Goal: Information Seeking & Learning: Learn about a topic

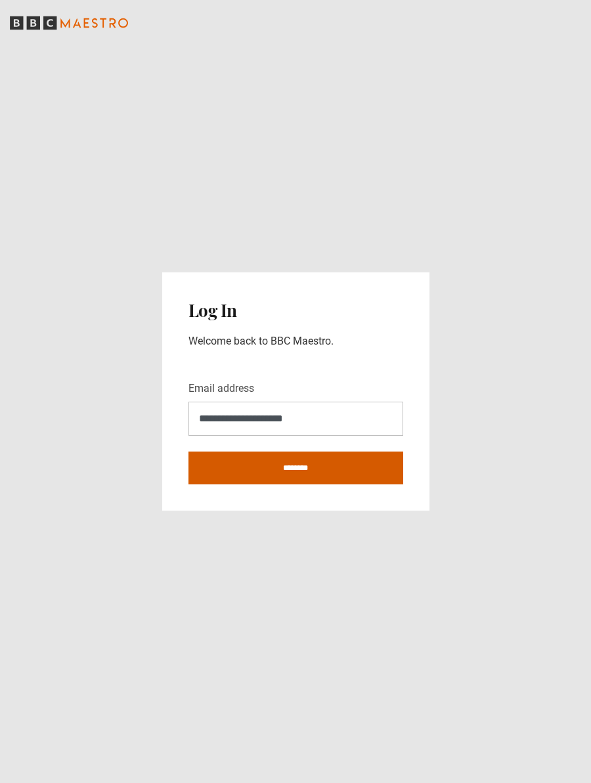
click at [287, 471] on input "********" at bounding box center [295, 468] width 215 height 33
type input "**********"
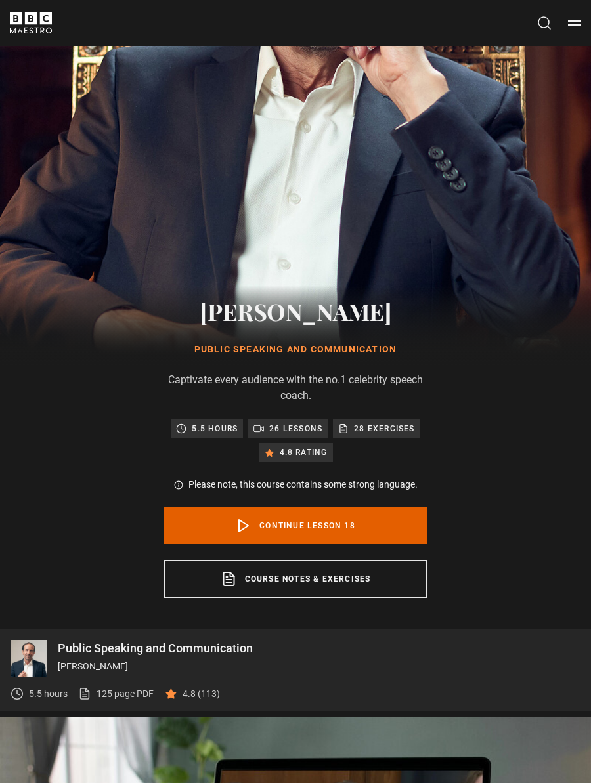
scroll to position [322, 0]
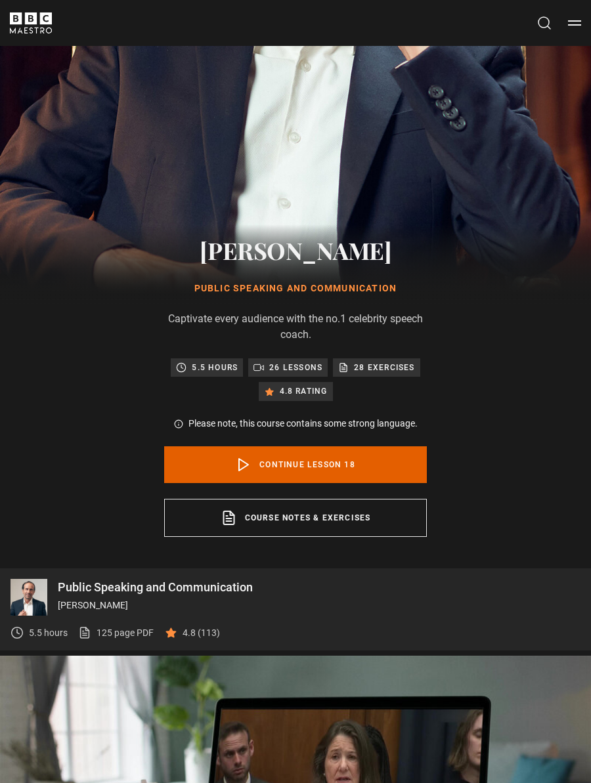
click at [291, 373] on p "26 lessons" at bounding box center [295, 367] width 53 height 13
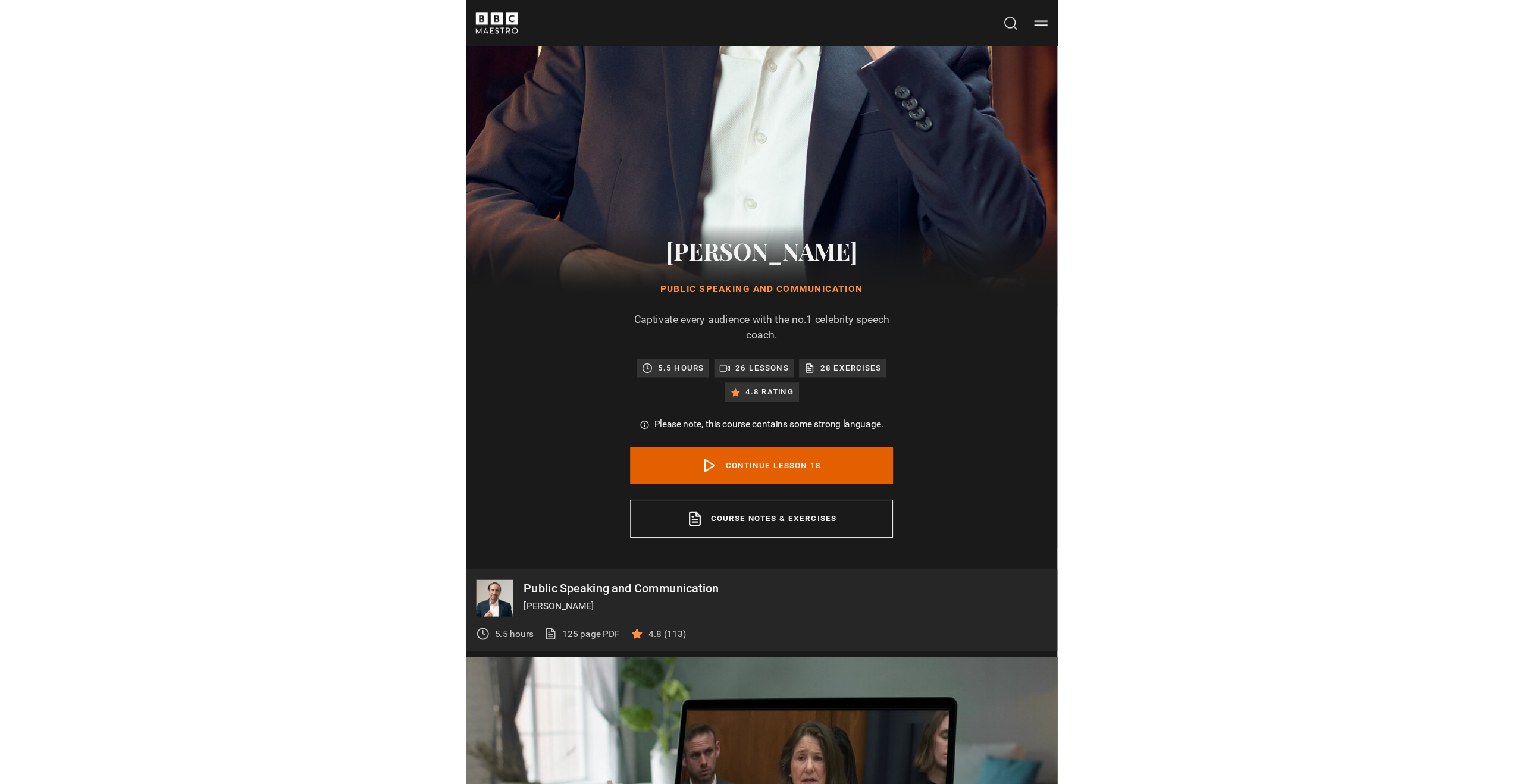
scroll to position [419, 0]
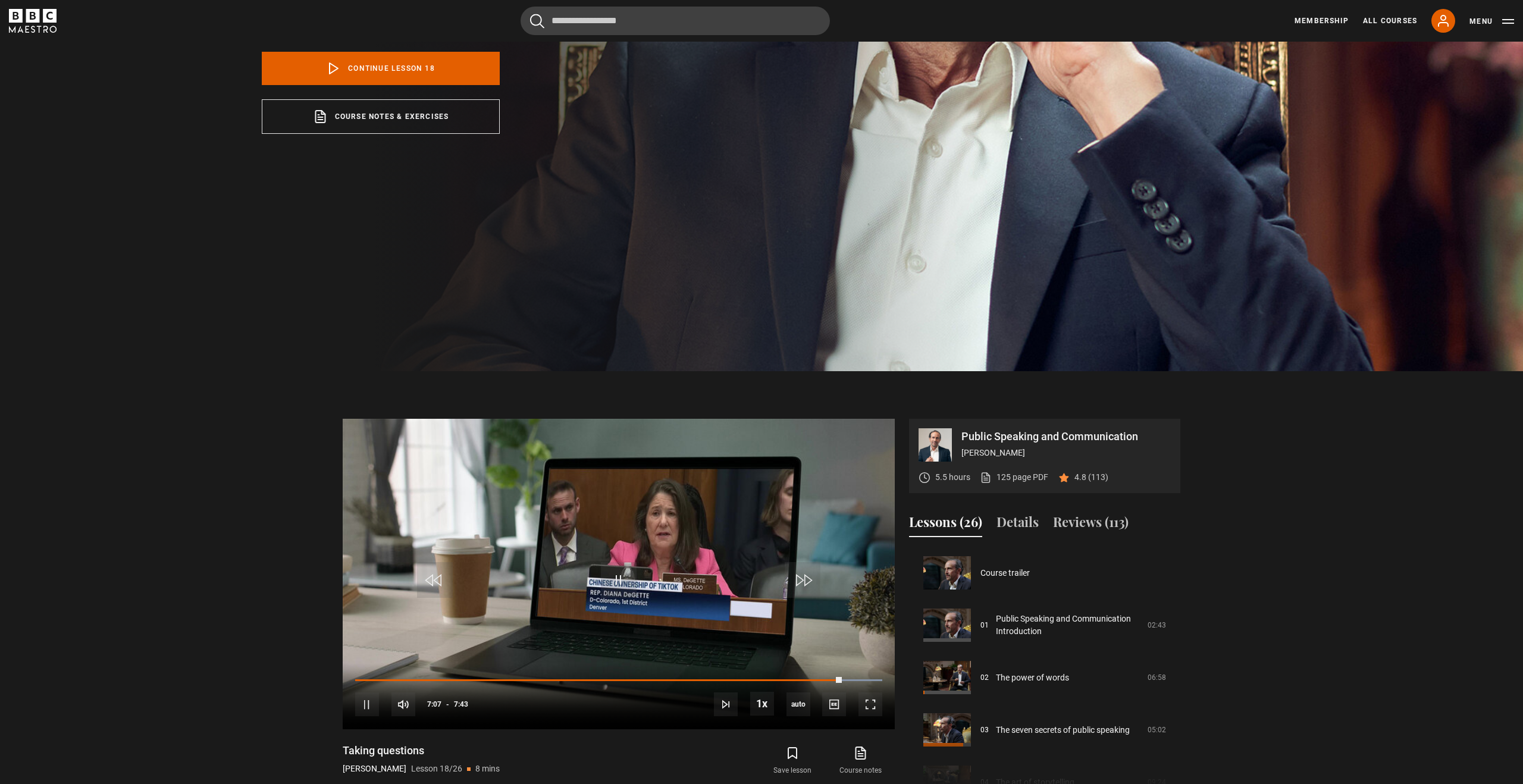
click at [535, 526] on button "Lessons (26)" at bounding box center [946, 525] width 73 height 25
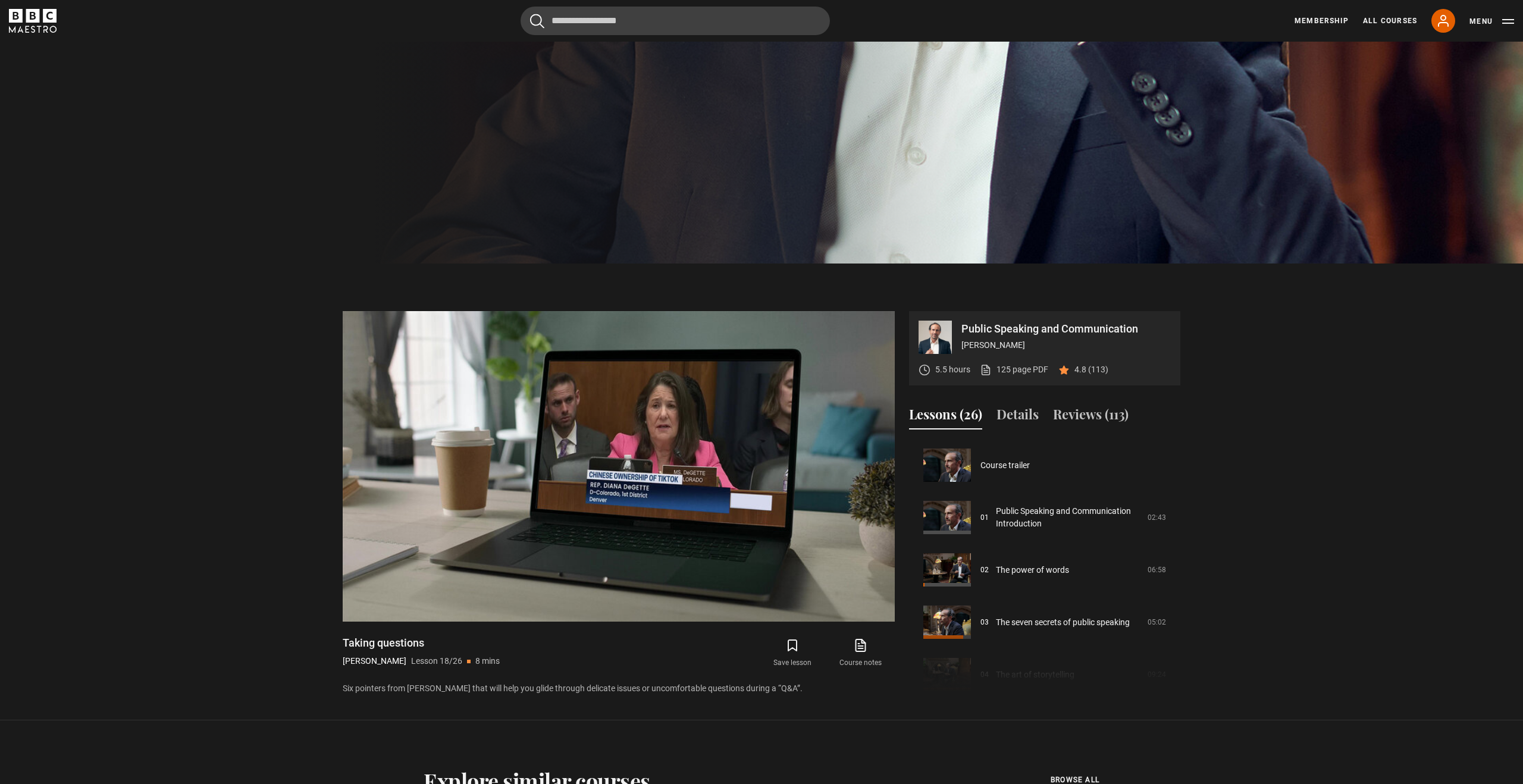
scroll to position [529, 0]
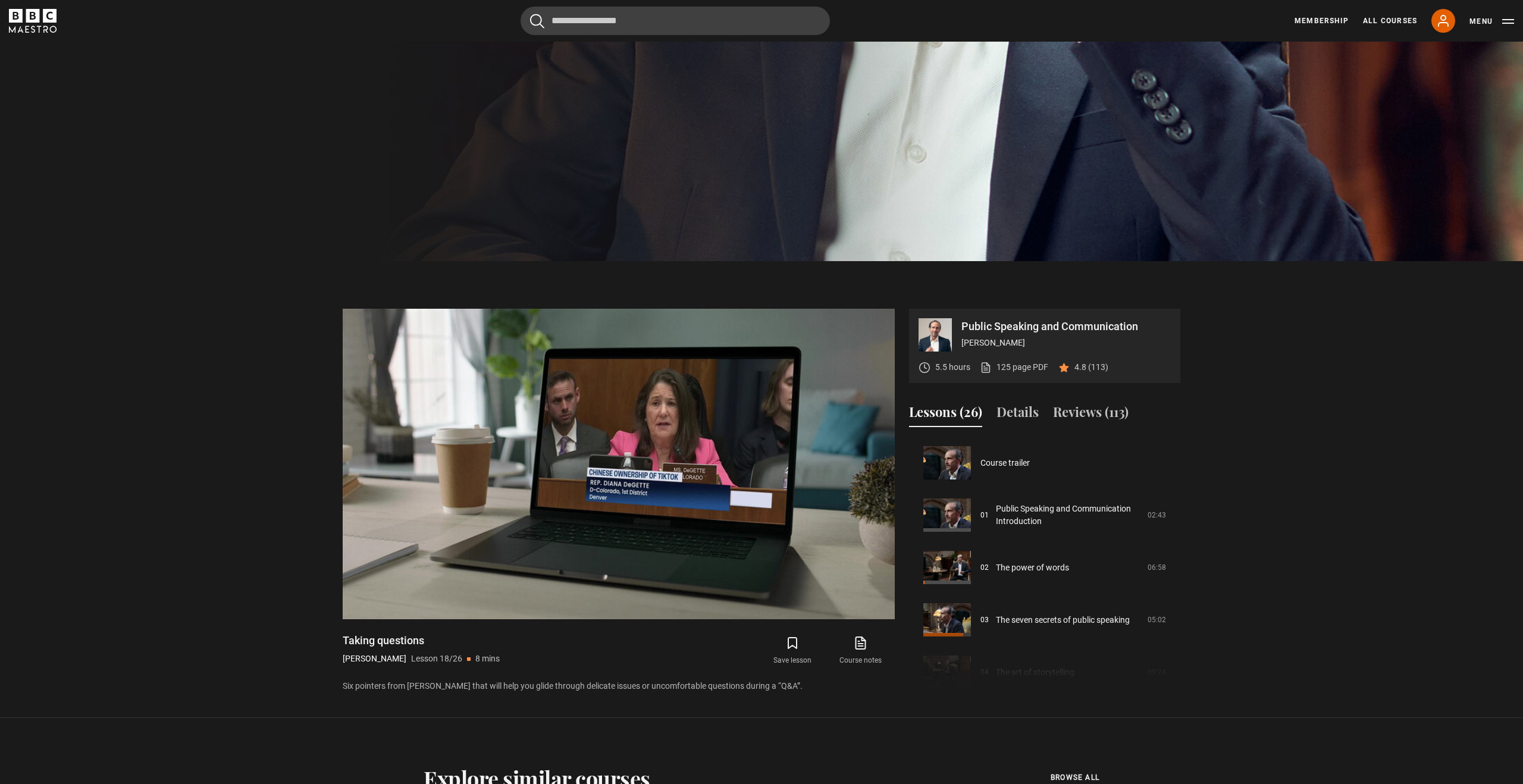
click at [535, 415] on button "Lessons (26)" at bounding box center [946, 415] width 73 height 25
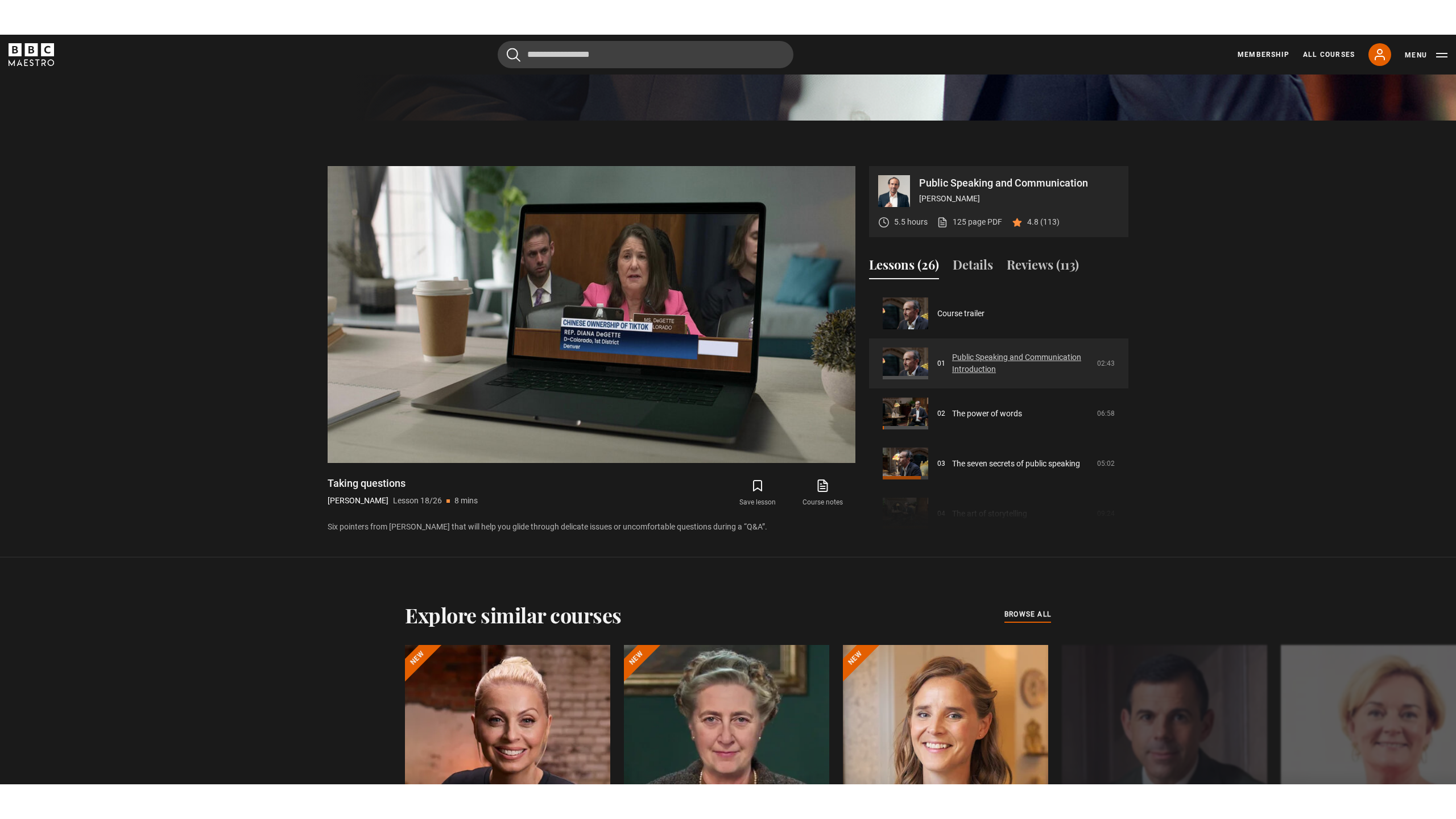
scroll to position [620, 0]
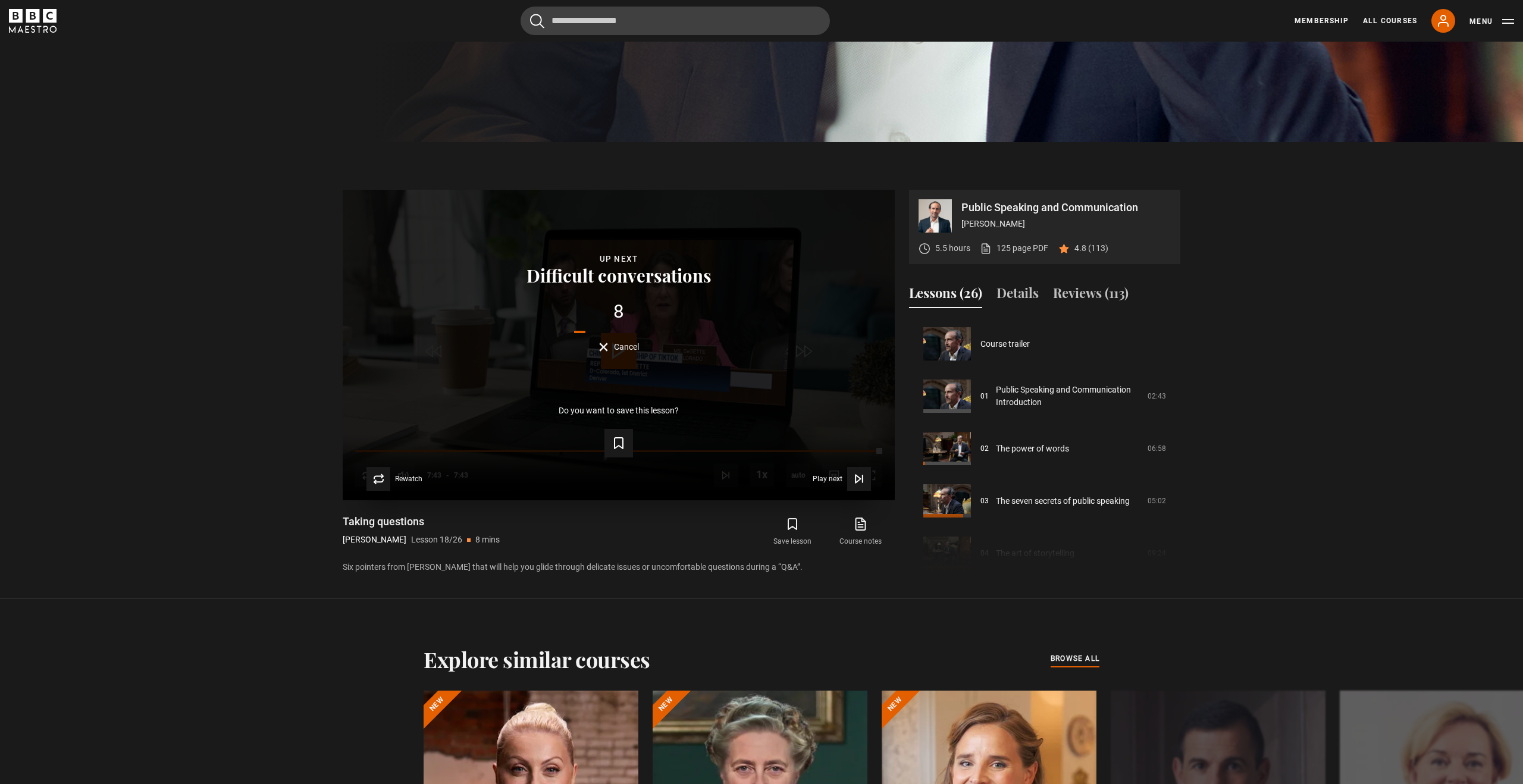
click at [535, 413] on div "Do you want to save this lesson? Save lesson" at bounding box center [618, 431] width 514 height 53
click at [535, 346] on button "Cancel" at bounding box center [619, 347] width 40 height 9
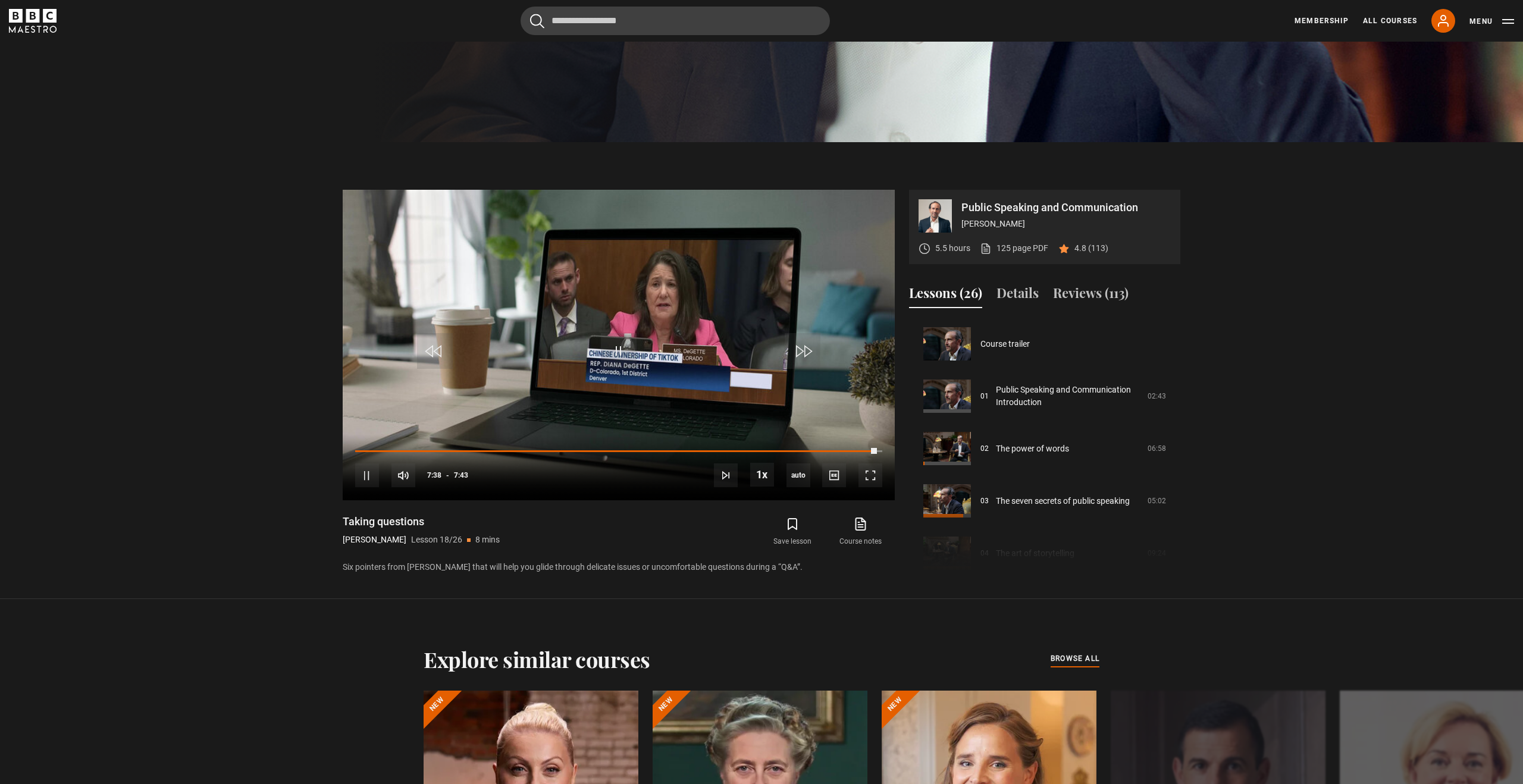
drag, startPoint x: 877, startPoint y: 450, endPoint x: 312, endPoint y: 488, distance: 566.3
click at [312, 488] on section "Public Speaking and Communication Richard Greene 5.5 hours 125 page PDF (opens …" at bounding box center [762, 371] width 1523 height 457
click at [535, 475] on span "Video Player" at bounding box center [870, 475] width 24 height 24
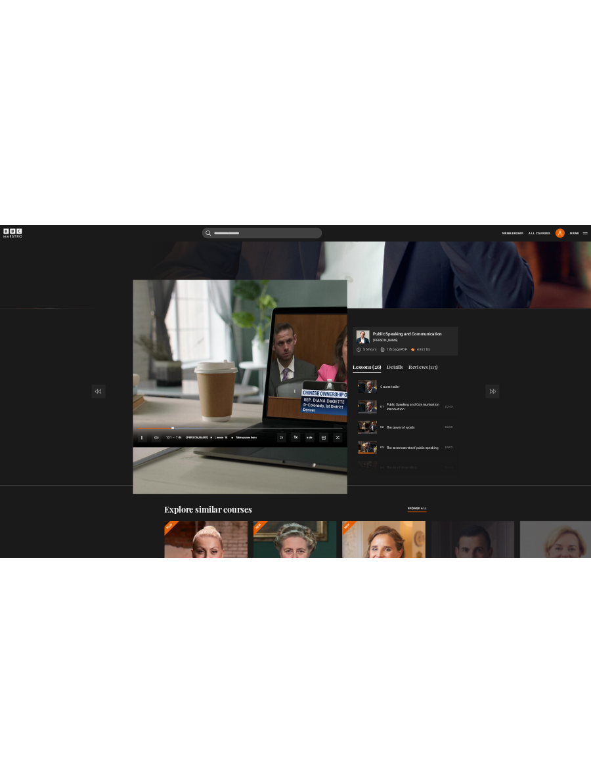
scroll to position [973, 0]
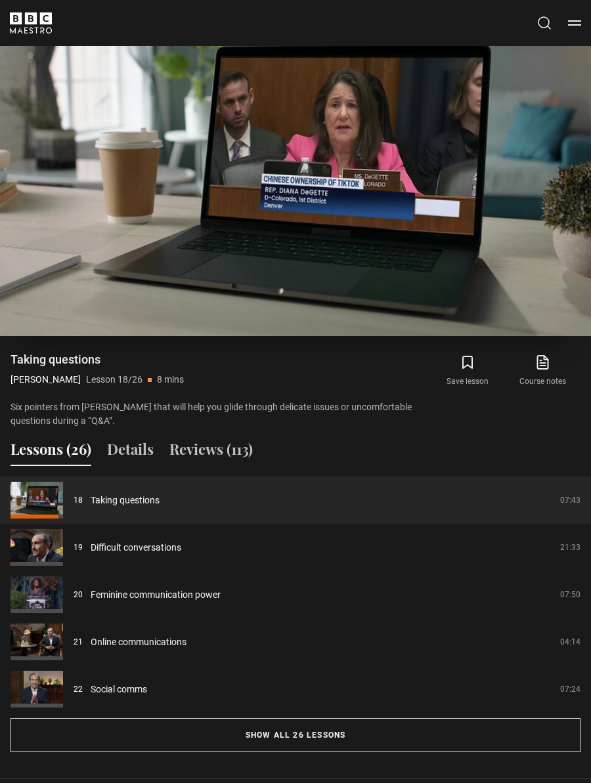
click at [323, 164] on video "Video Player" at bounding box center [295, 170] width 591 height 332
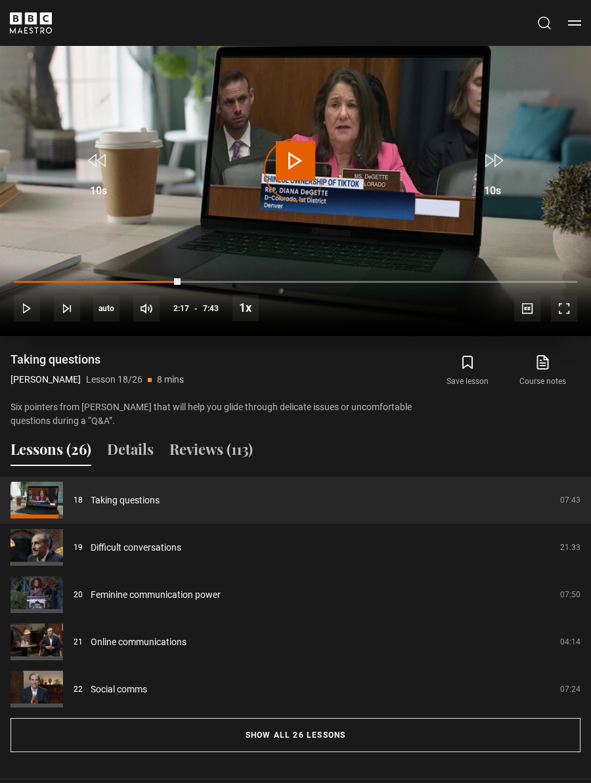
drag, startPoint x: 181, startPoint y: 282, endPoint x: 22, endPoint y: 279, distance: 158.9
click at [22, 279] on div "10s Skip Back 10 seconds Play 10s Skip Forward 10 seconds Loaded : 0.00% 0:24 2…" at bounding box center [295, 299] width 591 height 73
click at [299, 151] on span "Video Player" at bounding box center [295, 160] width 39 height 39
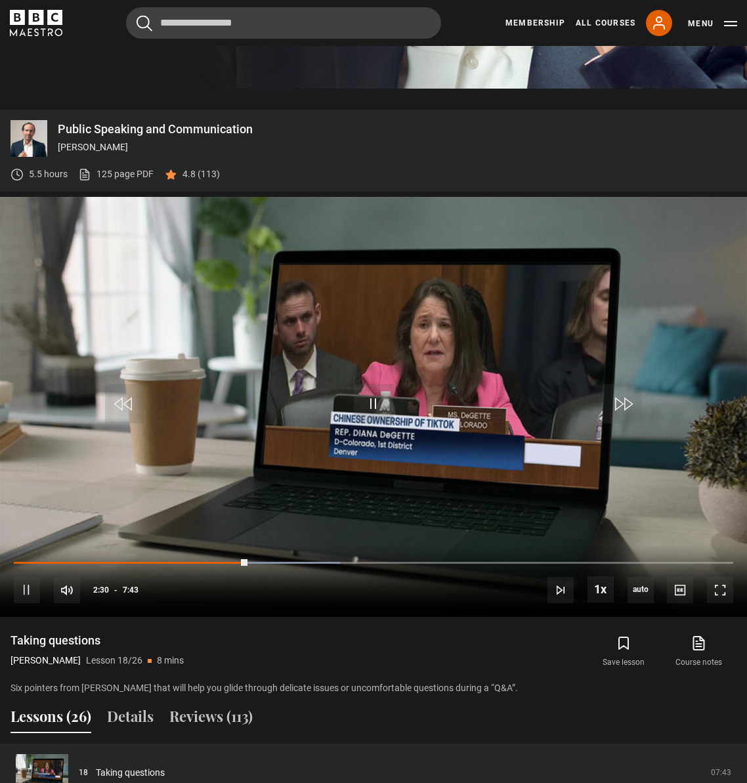
scroll to position [438, 0]
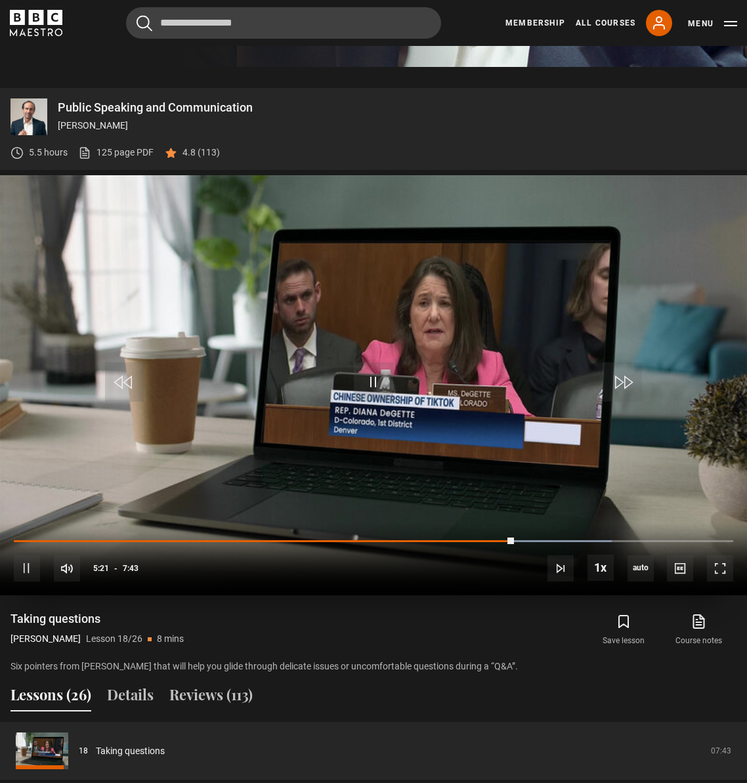
drag, startPoint x: 716, startPoint y: 542, endPoint x: 513, endPoint y: 536, distance: 202.3
click at [513, 536] on div "10s Skip Back 10 seconds Pause 10s Skip Forward 10 seconds Loaded : 83.10% 5:39…" at bounding box center [373, 559] width 747 height 73
click at [394, 342] on video "Video Player" at bounding box center [373, 385] width 747 height 420
click at [377, 378] on span "Video Player" at bounding box center [373, 381] width 39 height 39
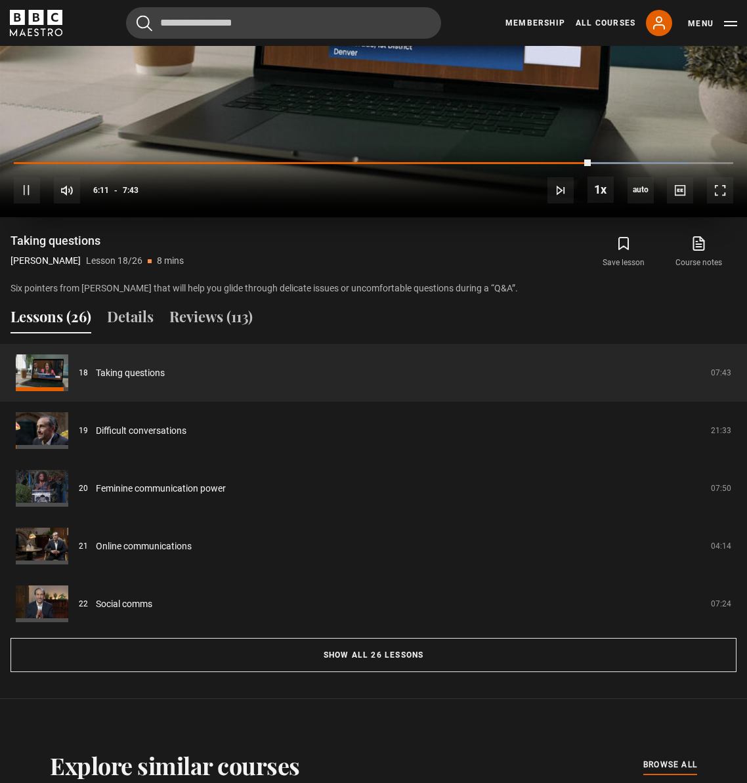
scroll to position [817, 0]
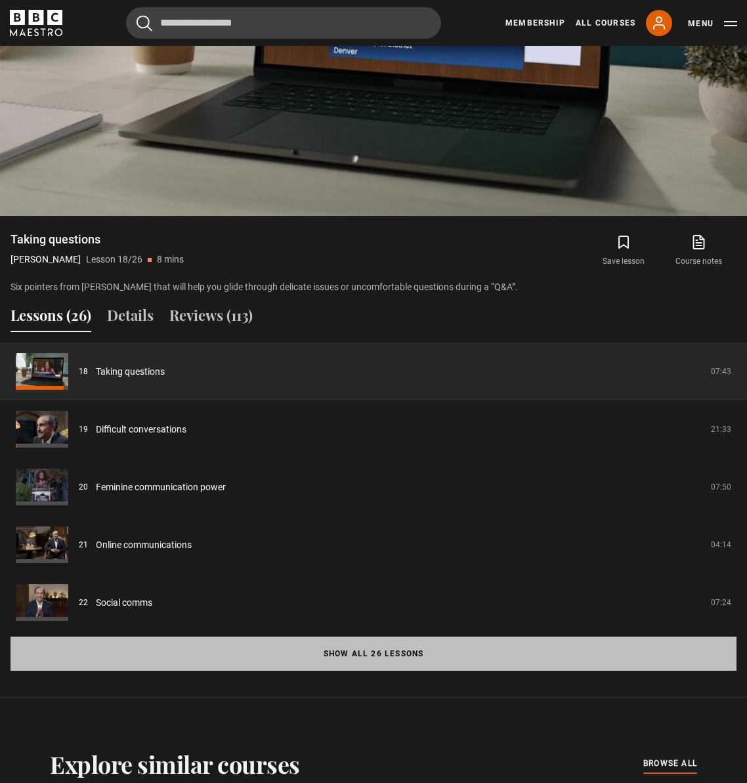
click at [329, 648] on button "Show all 26 lessons" at bounding box center [374, 654] width 726 height 34
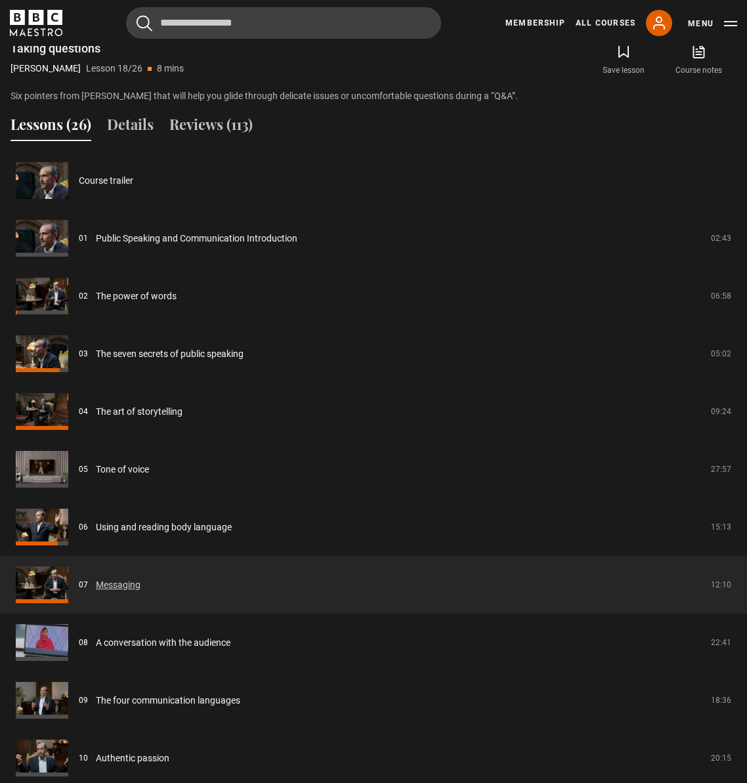
scroll to position [1011, 0]
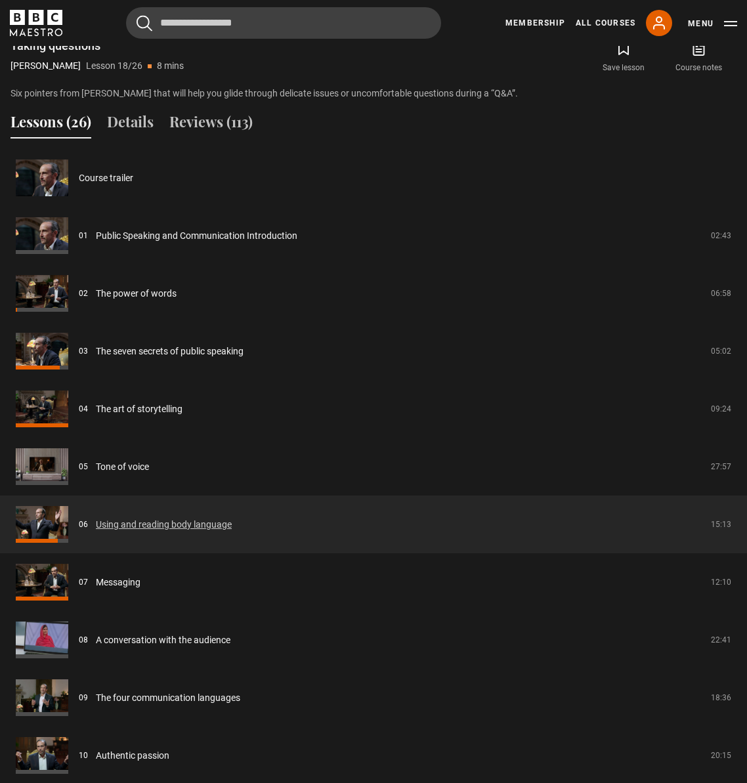
click at [192, 530] on link "Using and reading body language" at bounding box center [164, 525] width 136 height 14
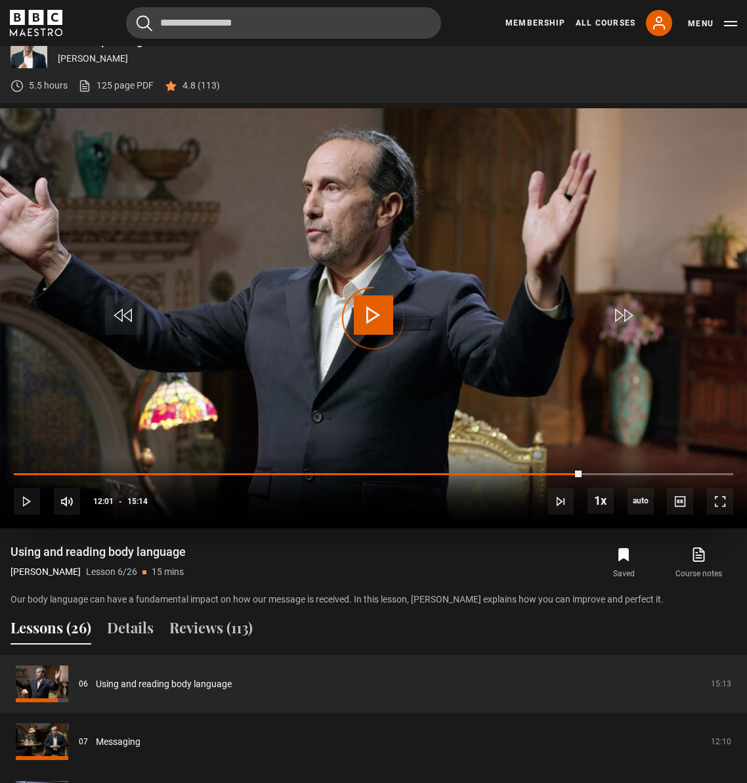
drag, startPoint x: 582, startPoint y: 472, endPoint x: 116, endPoint y: 466, distance: 465.5
click at [116, 466] on div "10s Skip Back 10 seconds Play 10s Skip Forward 10 seconds Loaded : 0.00% 12:01 …" at bounding box center [373, 492] width 747 height 73
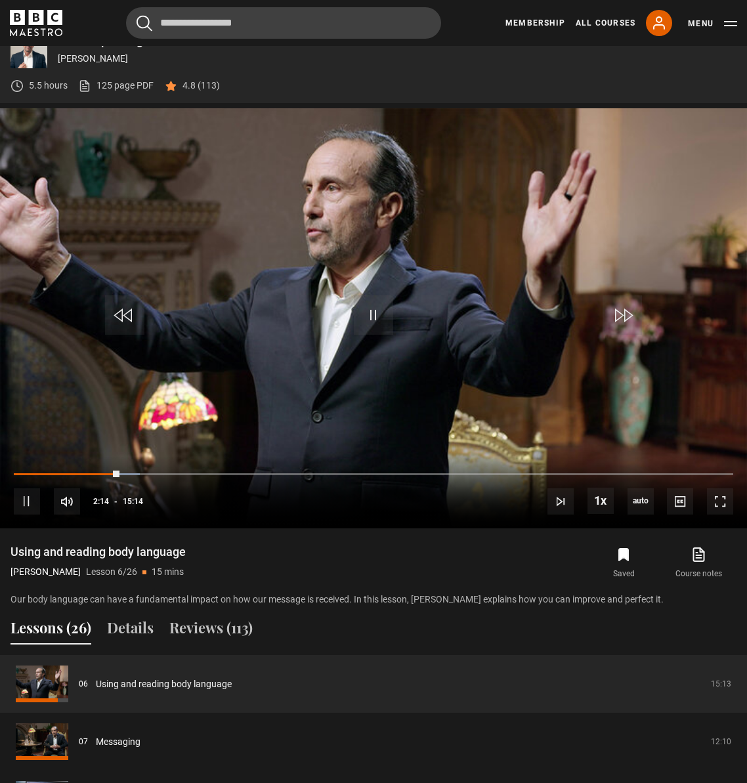
drag, startPoint x: 116, startPoint y: 479, endPoint x: -5, endPoint y: 477, distance: 120.1
drag, startPoint x: 119, startPoint y: 472, endPoint x: -41, endPoint y: 475, distance: 159.5
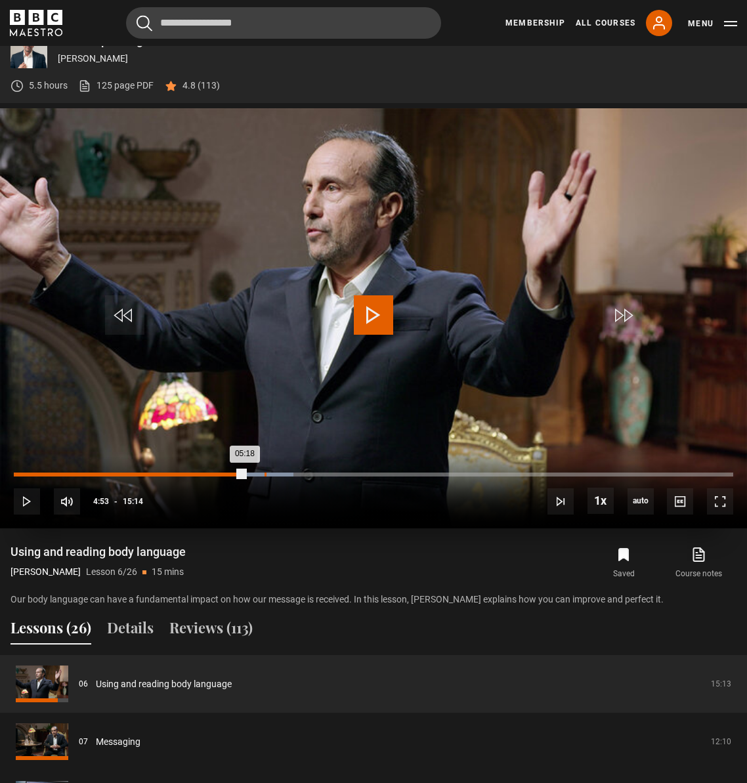
drag, startPoint x: 244, startPoint y: 475, endPoint x: 263, endPoint y: 475, distance: 19.0
click at [263, 475] on div "Loaded : 38.84% 05:18 05:18" at bounding box center [373, 475] width 719 height 4
drag, startPoint x: 324, startPoint y: 475, endPoint x: 398, endPoint y: 473, distance: 73.5
click at [398, 473] on div "Loaded : 0.00% 08:10 07:09" at bounding box center [373, 475] width 719 height 4
drag, startPoint x: 399, startPoint y: 475, endPoint x: 433, endPoint y: 475, distance: 34.1
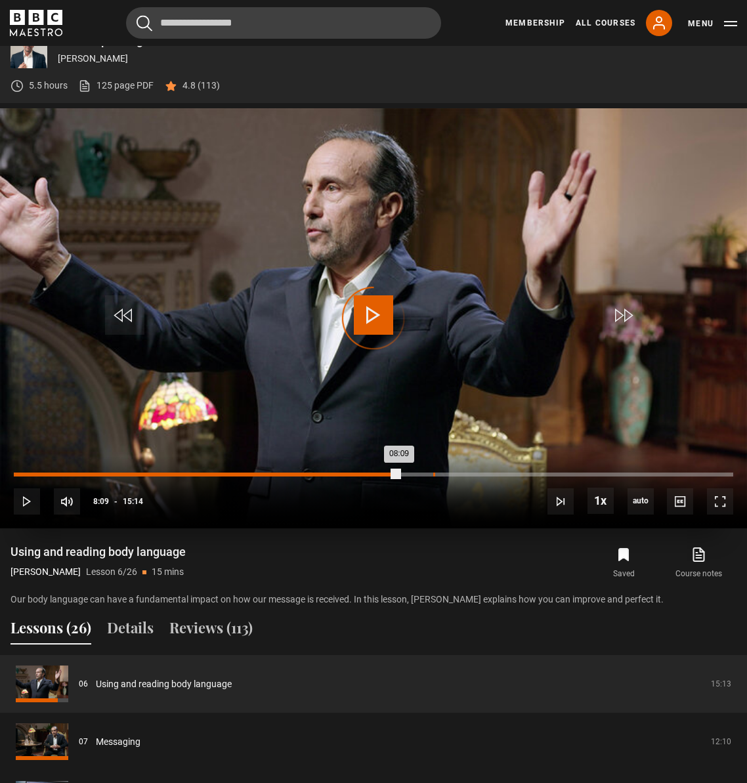
click at [433, 475] on div "Loaded : 0.00% 08:52 08:09" at bounding box center [373, 475] width 719 height 4
drag, startPoint x: 441, startPoint y: 475, endPoint x: 526, endPoint y: 473, distance: 84.7
click at [526, 473] on div "Loaded : 0.00% 10:52 09:03" at bounding box center [373, 475] width 719 height 4
drag, startPoint x: 528, startPoint y: 475, endPoint x: 607, endPoint y: 473, distance: 79.4
click at [607, 473] on div "Loaded : 0.00% 12:37 11:15" at bounding box center [373, 475] width 719 height 4
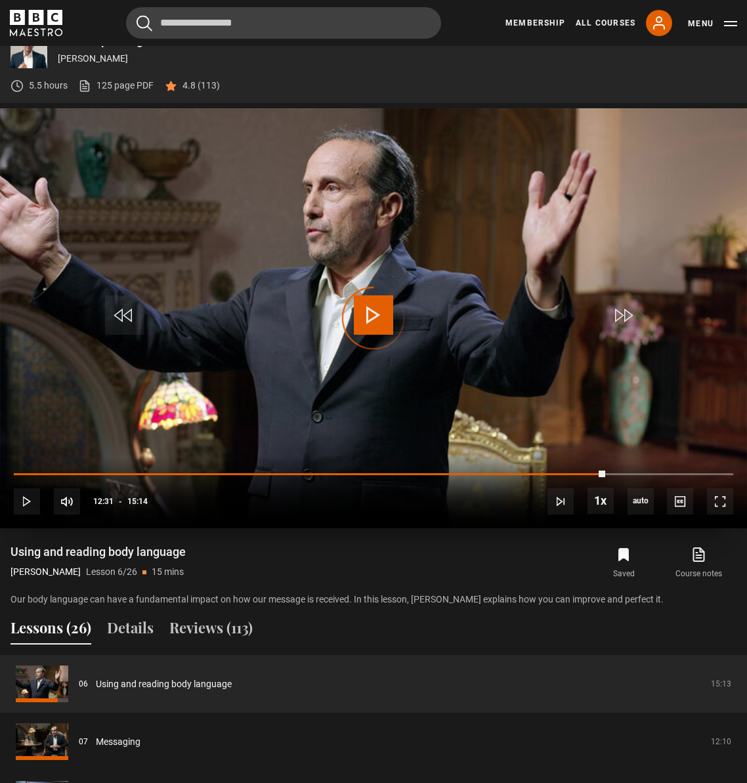
drag, startPoint x: 605, startPoint y: 476, endPoint x: 676, endPoint y: 476, distance: 70.9
click at [676, 476] on div "10s Skip Back 10 seconds Play 10s Skip Forward 10 seconds Loaded : 0.00% 12:32 …" at bounding box center [373, 492] width 747 height 73
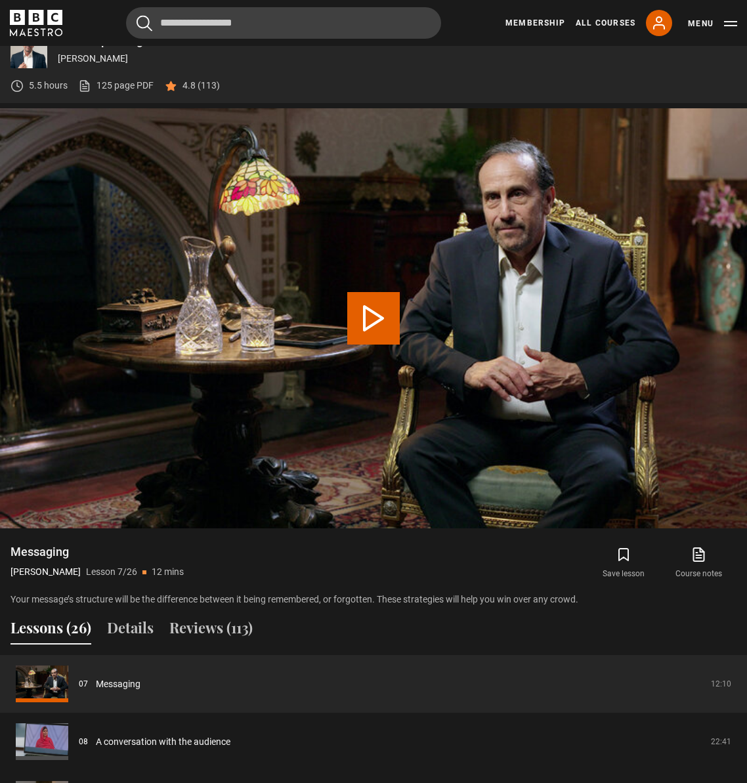
click at [476, 362] on video "Video Player" at bounding box center [373, 318] width 747 height 420
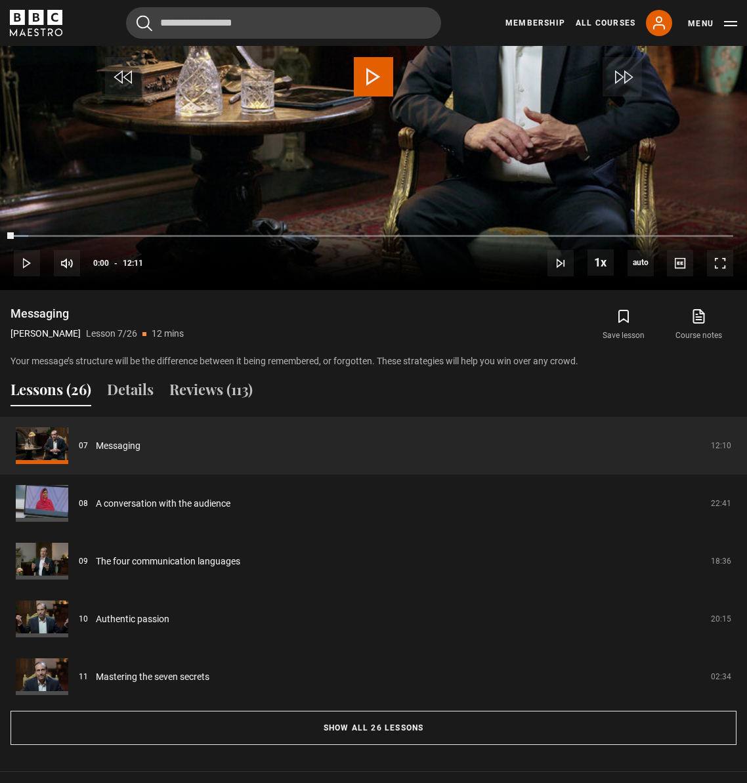
scroll to position [767, 0]
